Goal: Use online tool/utility: Use online tool/utility

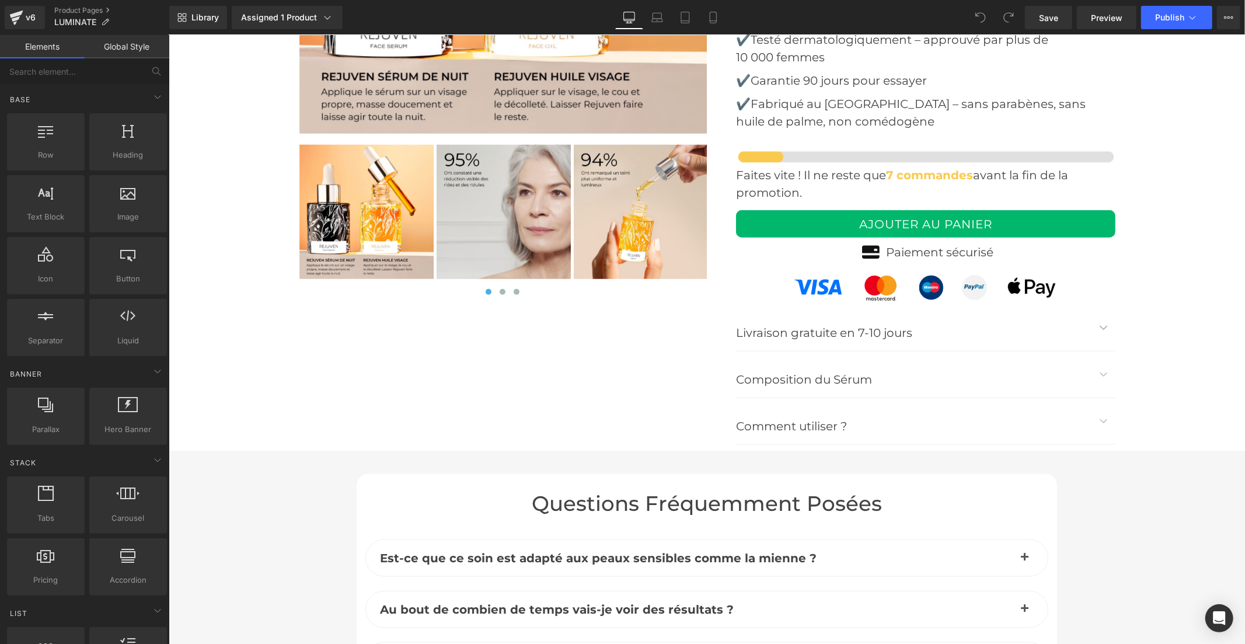
scroll to position [4214, 0]
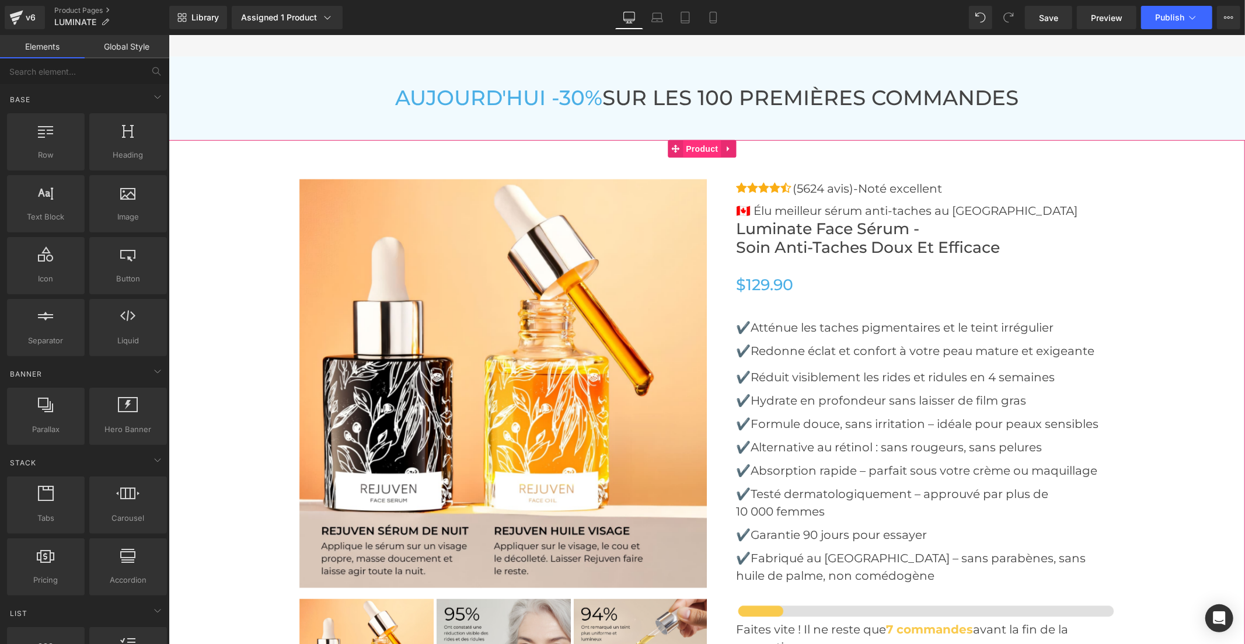
click at [703, 146] on span "Product" at bounding box center [701, 148] width 38 height 18
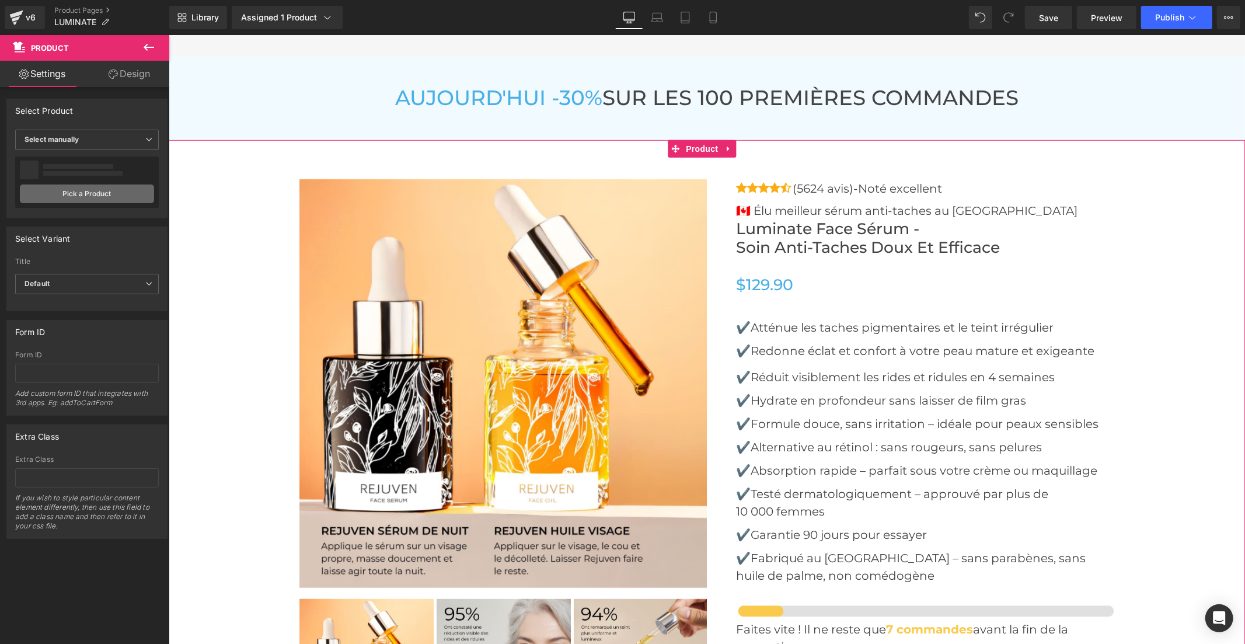
click at [85, 195] on link "Pick a Product" at bounding box center [87, 193] width 134 height 19
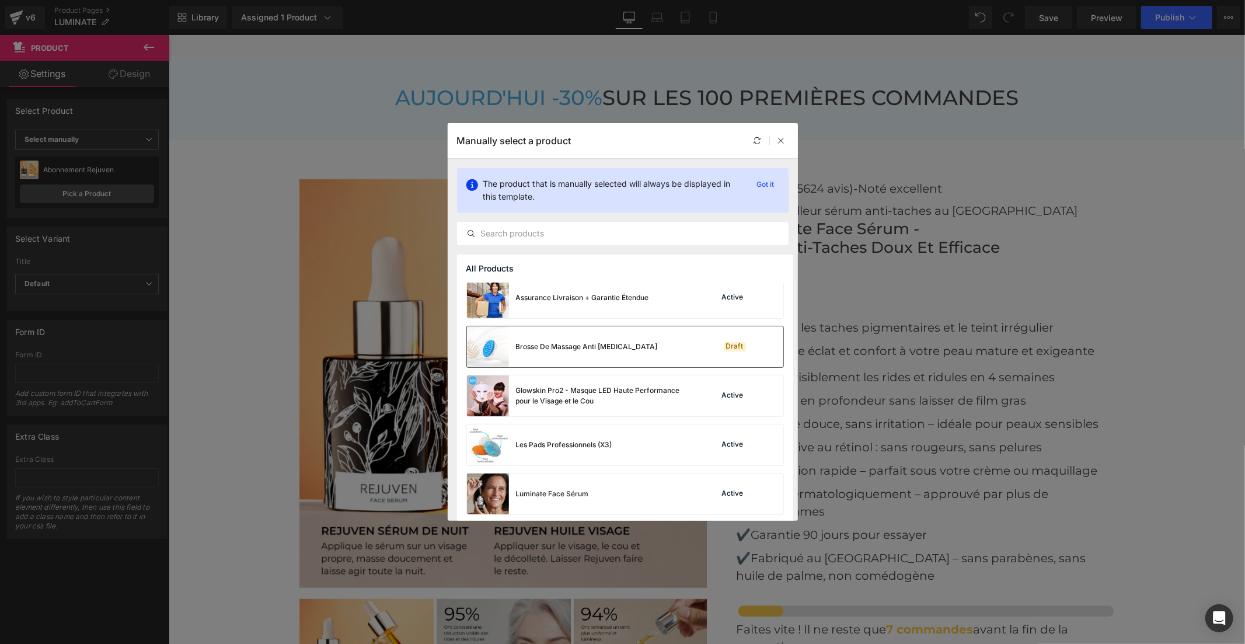
scroll to position [205, 0]
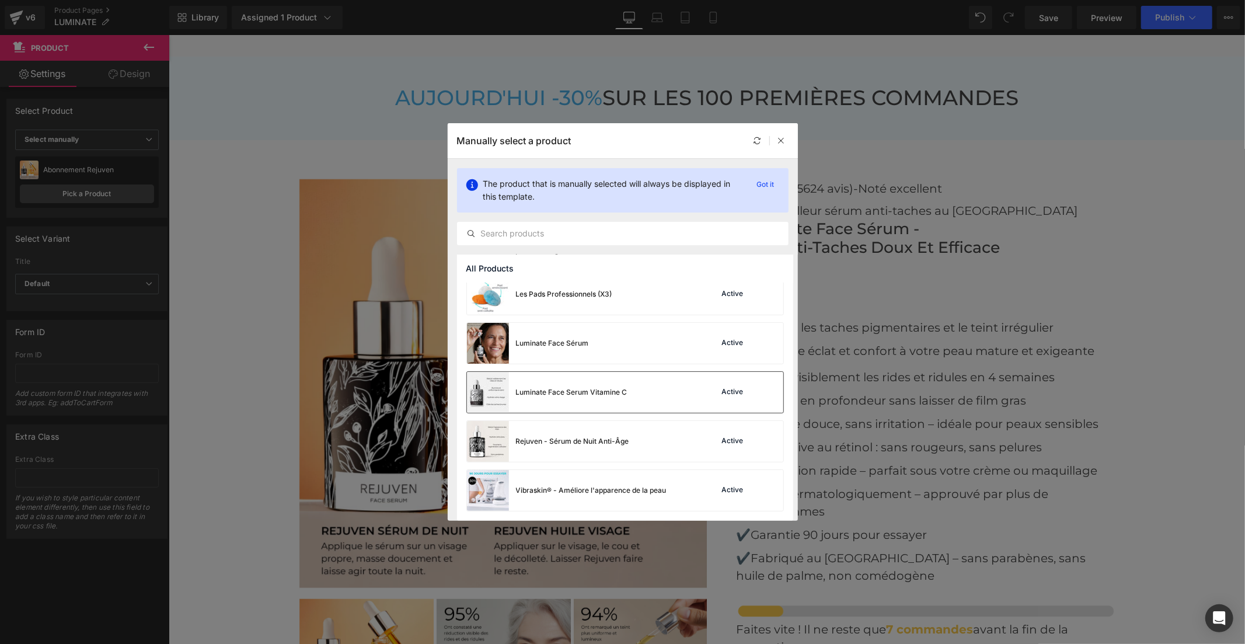
click at [660, 395] on div "Luminate Face Serum Vitamine C Active" at bounding box center [625, 392] width 316 height 41
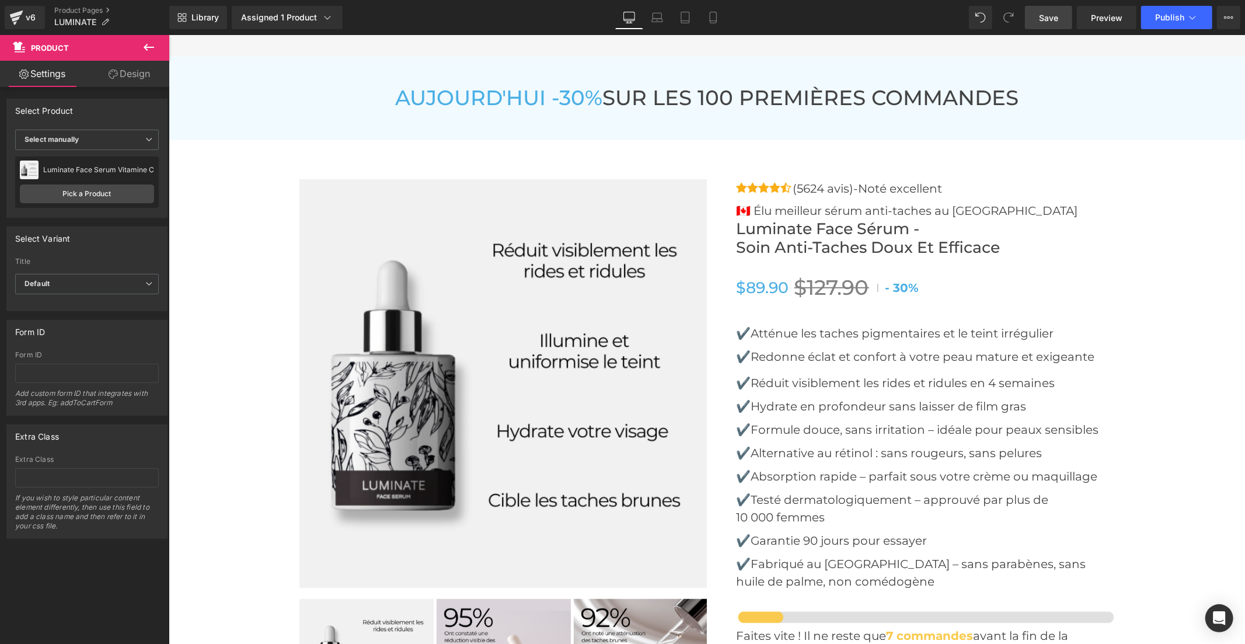
click at [1047, 18] on span "Save" at bounding box center [1048, 18] width 19 height 12
click at [1186, 18] on icon at bounding box center [1192, 18] width 12 height 12
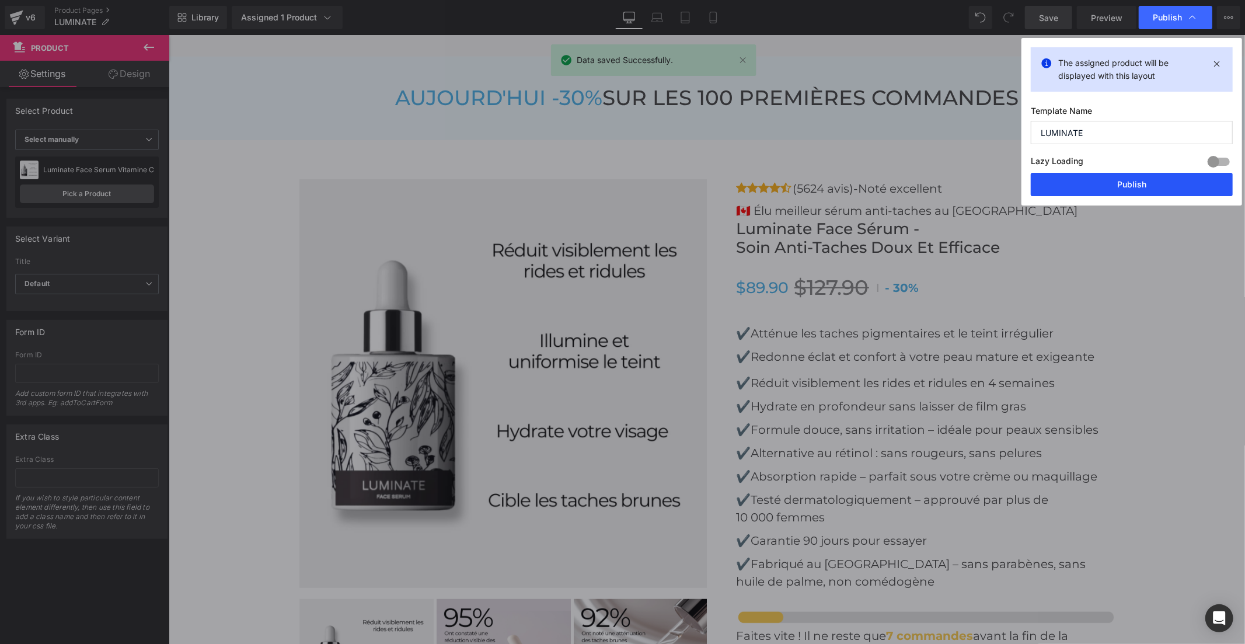
click at [1133, 181] on button "Publish" at bounding box center [1131, 184] width 202 height 23
